Goal: Task Accomplishment & Management: Manage account settings

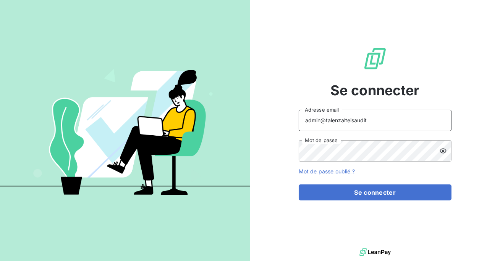
click at [370, 123] on input "admin@talenzalteisaudit" at bounding box center [374, 120] width 153 height 21
type input "admin@piazzacoffrages"
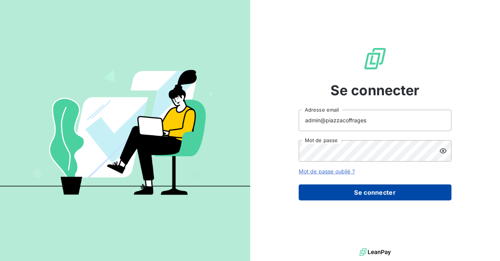
click at [370, 193] on button "Se connecter" at bounding box center [374, 193] width 153 height 16
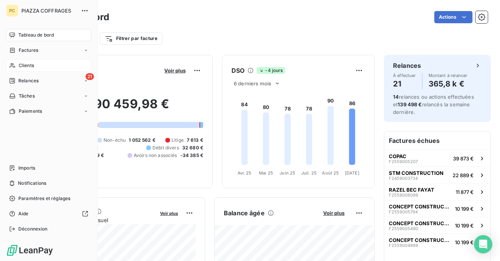
click at [16, 64] on div "Clients" at bounding box center [48, 66] width 85 height 12
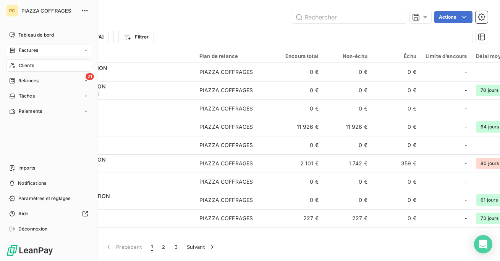
click at [34, 49] on span "Factures" at bounding box center [28, 50] width 19 height 7
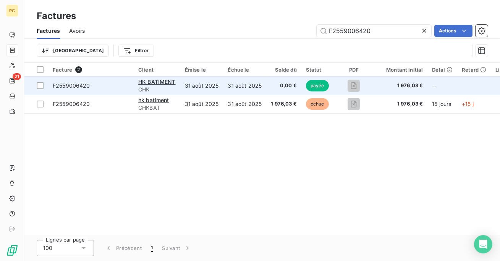
click at [191, 90] on td "31 août 2025" at bounding box center [201, 86] width 43 height 18
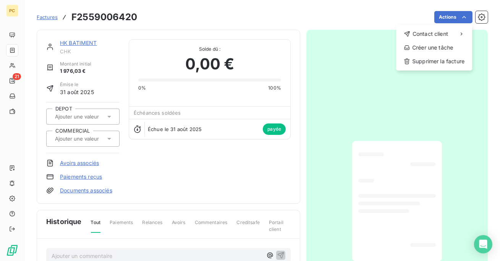
click at [485, 250] on html "PC 21 Factures F2559006420 Actions Contact client Créer une tâche Supprimer la …" at bounding box center [250, 130] width 500 height 261
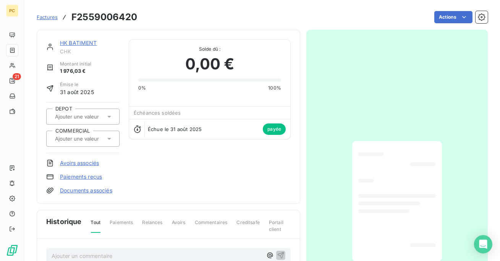
click at [485, 250] on div "Open Intercom Messenger" at bounding box center [483, 245] width 18 height 18
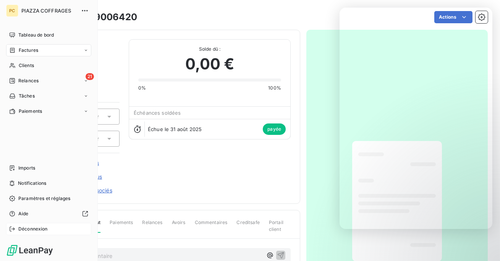
click at [24, 227] on span "Déconnexion" at bounding box center [32, 229] width 29 height 7
